Goal: Information Seeking & Learning: Learn about a topic

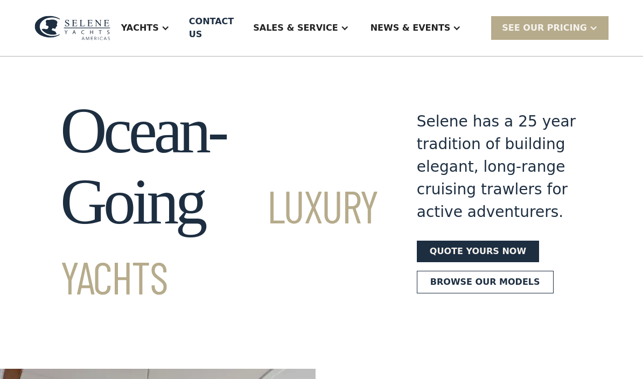
click at [180, 36] on div "Yachts" at bounding box center [145, 27] width 70 height 43
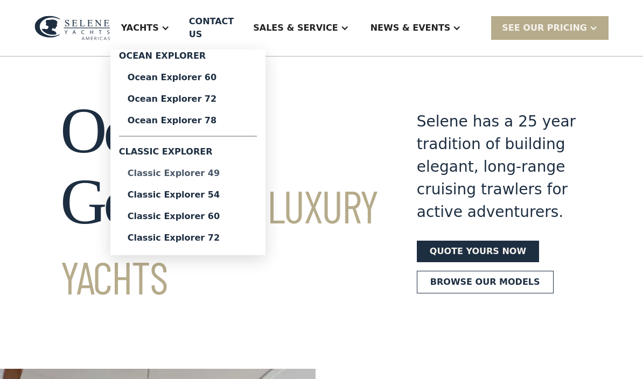
click at [196, 179] on link "Classic Explorer 49" at bounding box center [188, 174] width 138 height 22
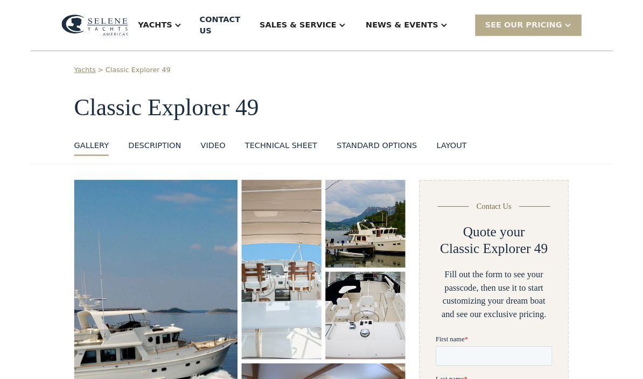
scroll to position [1109, 0]
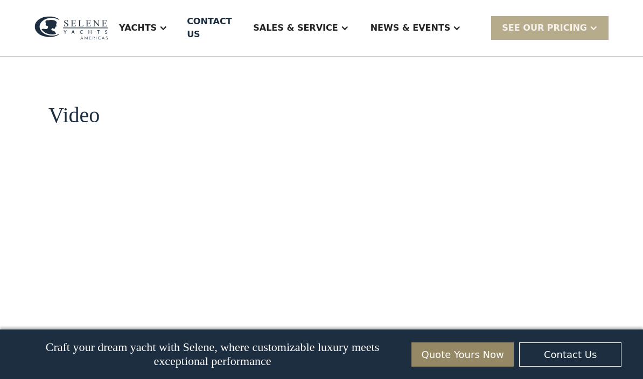
click at [168, 24] on div at bounding box center [163, 28] width 9 height 9
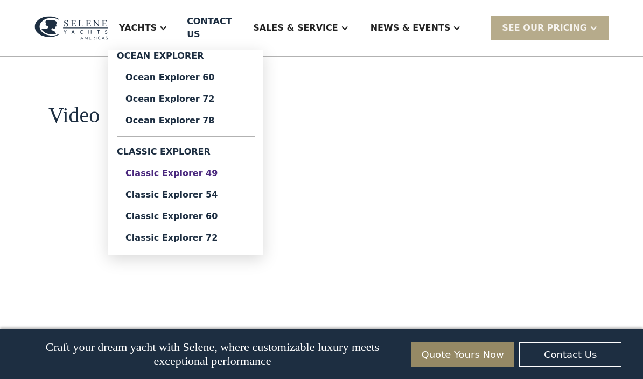
click at [218, 172] on link "Classic Explorer 49" at bounding box center [186, 174] width 138 height 22
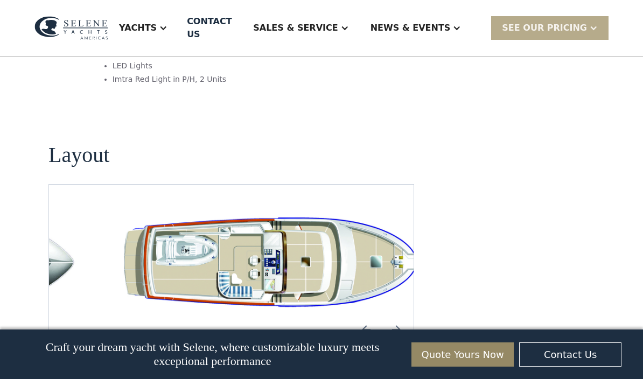
scroll to position [2012, 0]
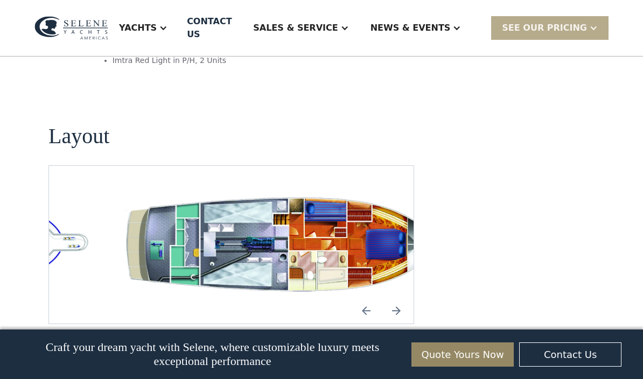
click at [332, 192] on img "open lightbox" at bounding box center [282, 245] width 347 height 106
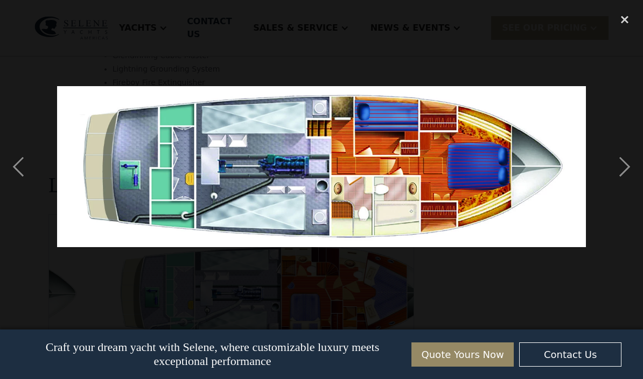
scroll to position [1962, 0]
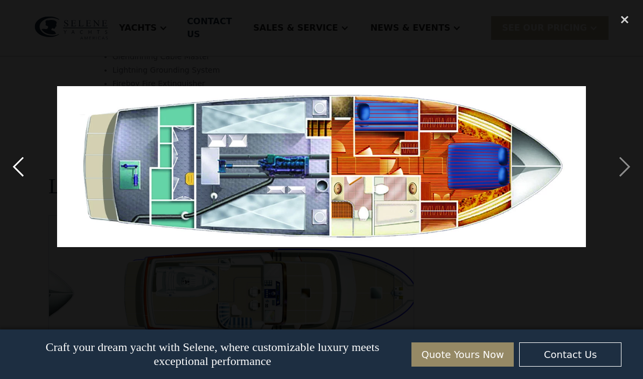
click at [23, 161] on div "previous image" at bounding box center [18, 167] width 37 height 318
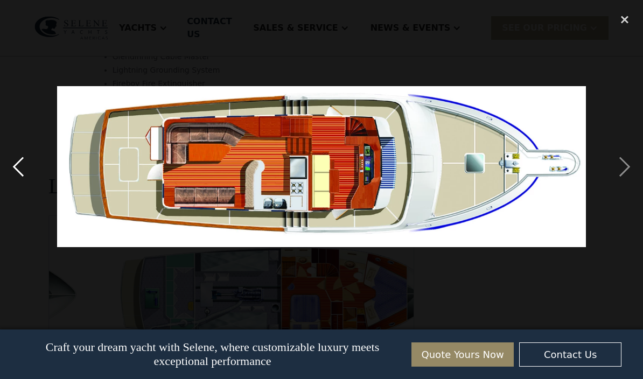
click at [22, 168] on div "previous image" at bounding box center [18, 167] width 37 height 318
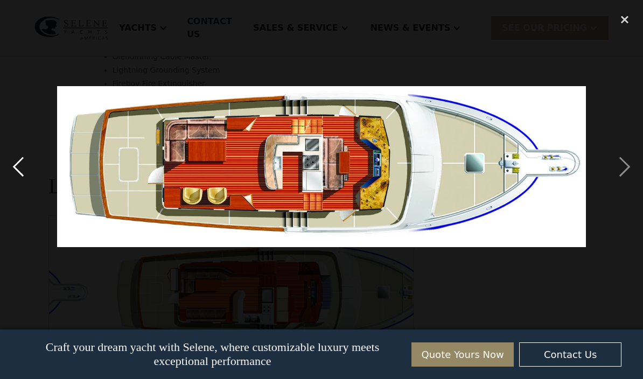
click at [22, 169] on div "previous image" at bounding box center [18, 167] width 37 height 318
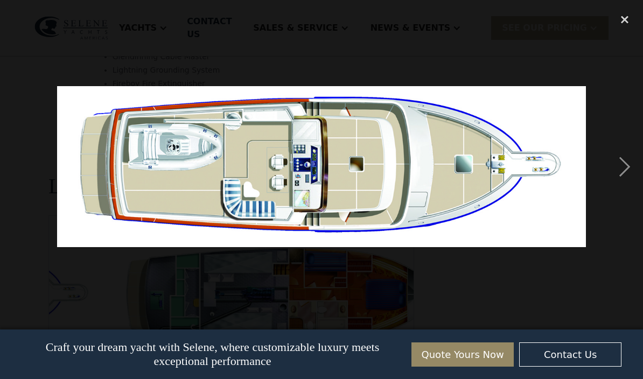
click at [32, 176] on div "previous image" at bounding box center [18, 167] width 37 height 318
click at [628, 18] on div "close lightbox" at bounding box center [625, 20] width 37 height 24
